Goal: Transaction & Acquisition: Purchase product/service

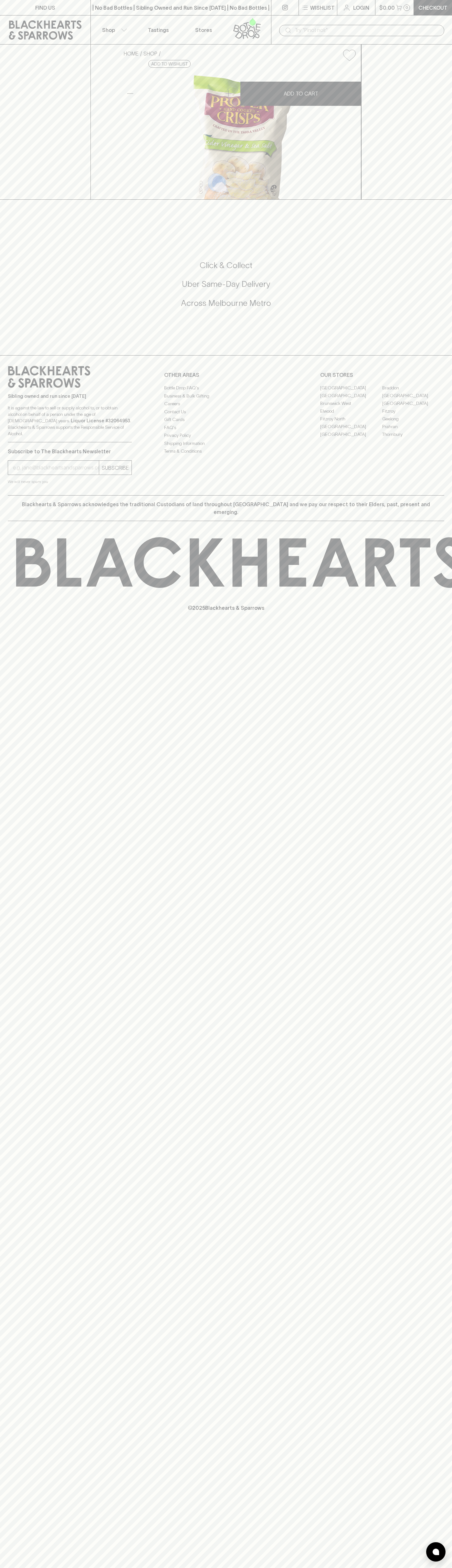
click at [380, 9] on p "$0.00" at bounding box center [386, 7] width 15 height 8
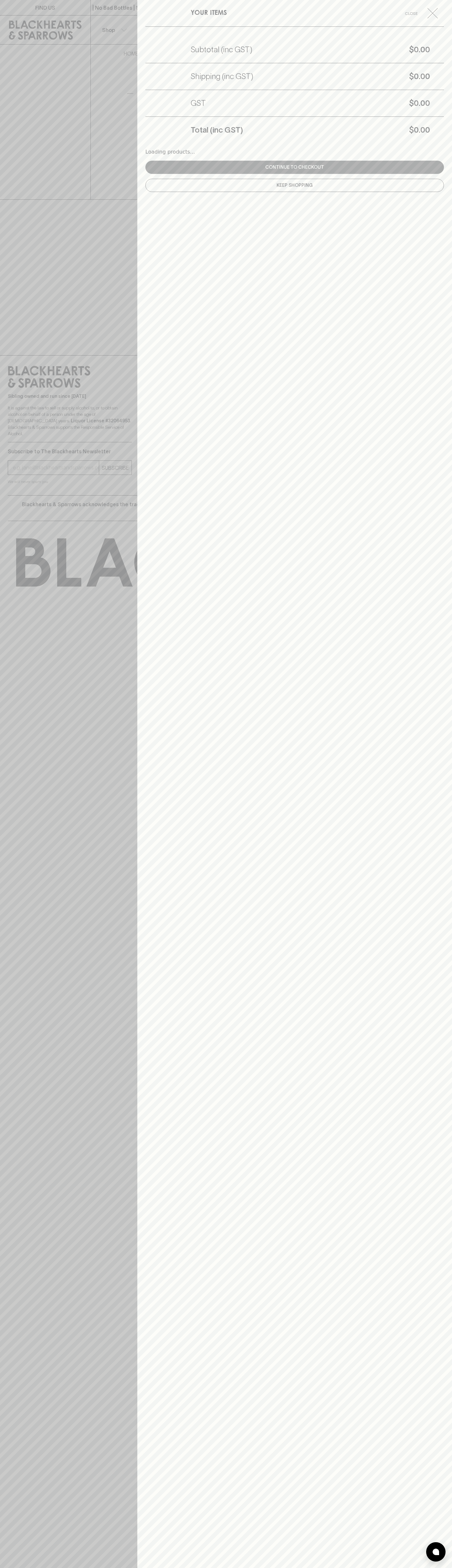
click at [433, 394] on div "YOUR ITEMS Close Subtotal (inc GST) $0.00 Shipping (inc GST) $0.00 GST $0.00 To…" at bounding box center [294, 784] width 314 height 1568
click at [265, 1567] on html "FIND US | No Bad Bottles | Sibling Owned and Run Since [DATE] | No Bad Bottles …" at bounding box center [226, 784] width 452 height 1568
click at [31, 1124] on div at bounding box center [226, 784] width 452 height 1568
